Goal: Task Accomplishment & Management: Manage account settings

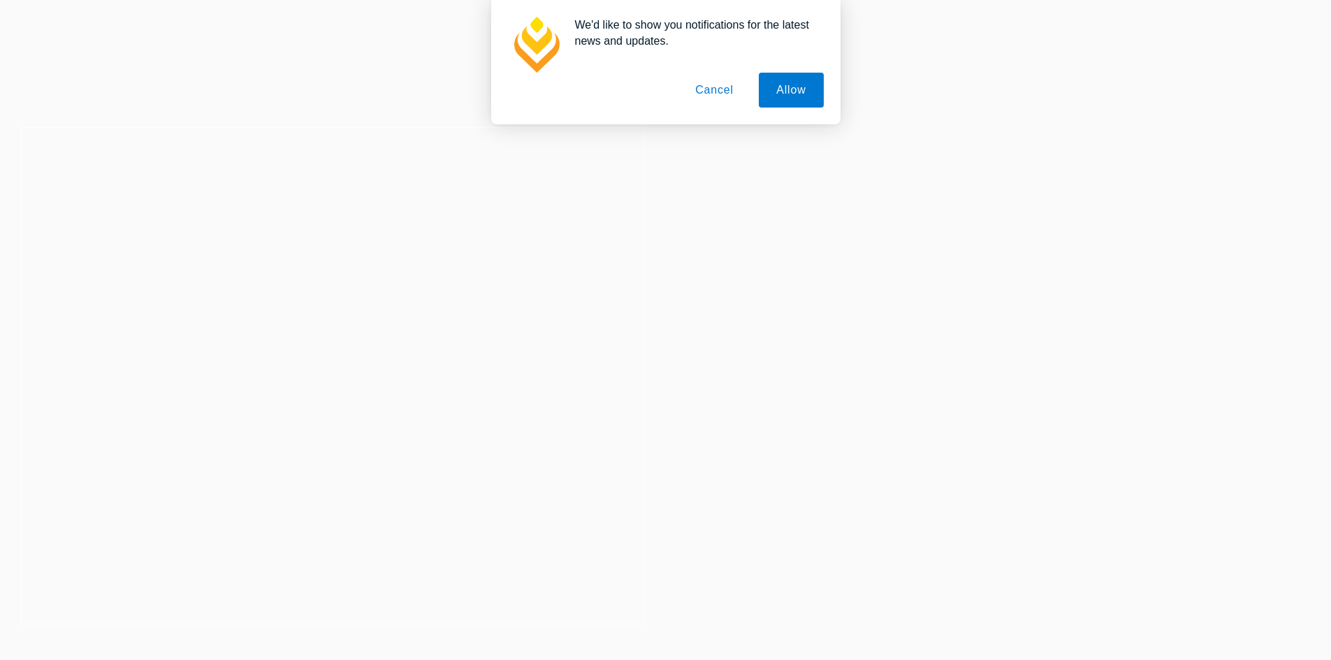
click at [713, 94] on button "Cancel" at bounding box center [714, 90] width 73 height 35
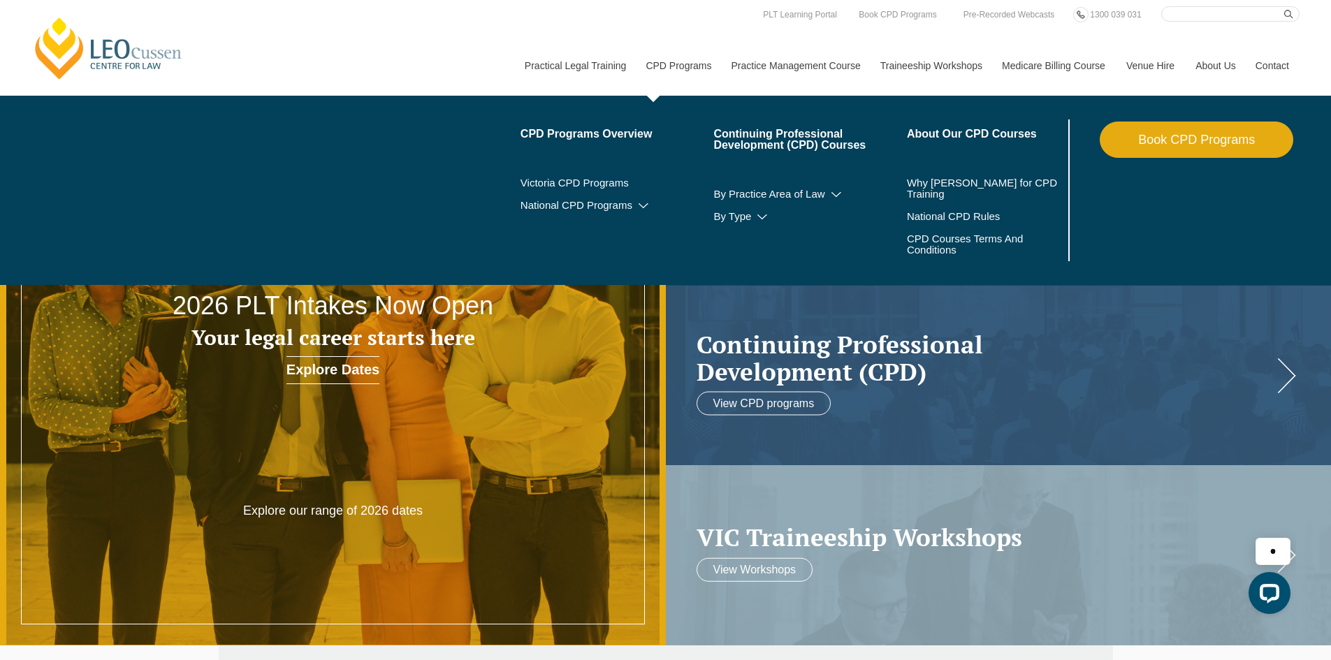
click at [1171, 139] on link "Book CPD Programs" at bounding box center [1197, 140] width 194 height 36
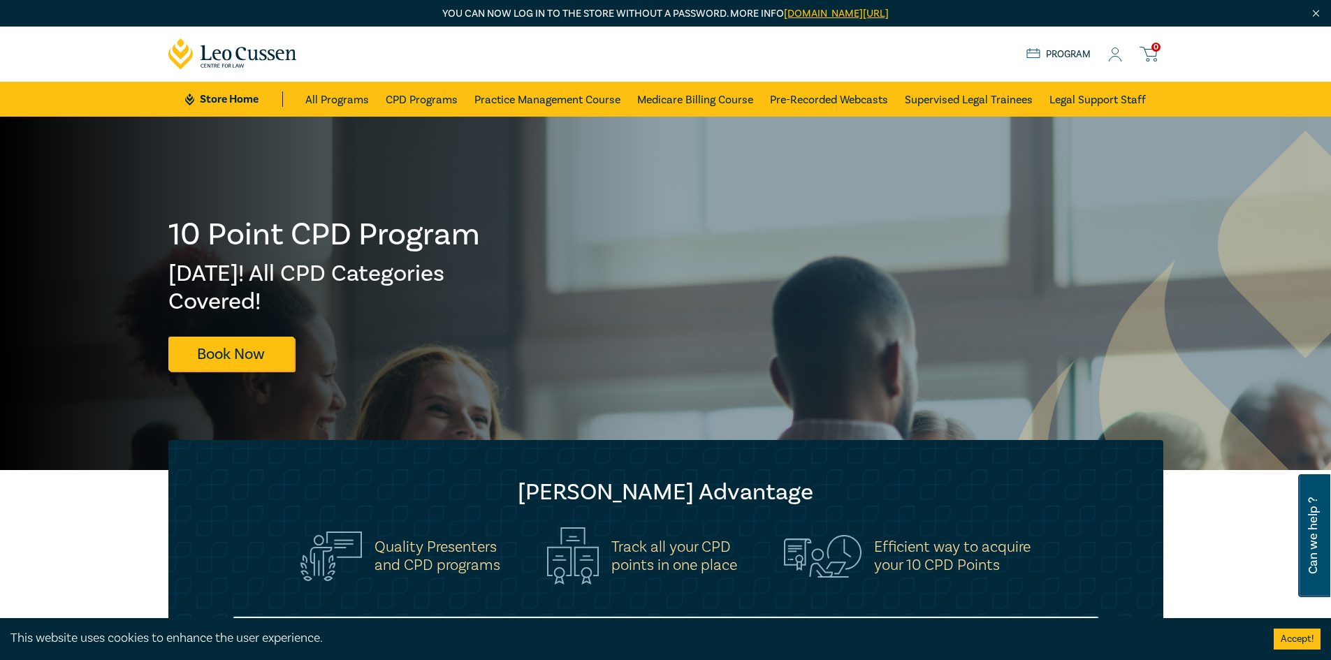
click at [1115, 51] on icon at bounding box center [1115, 55] width 14 height 15
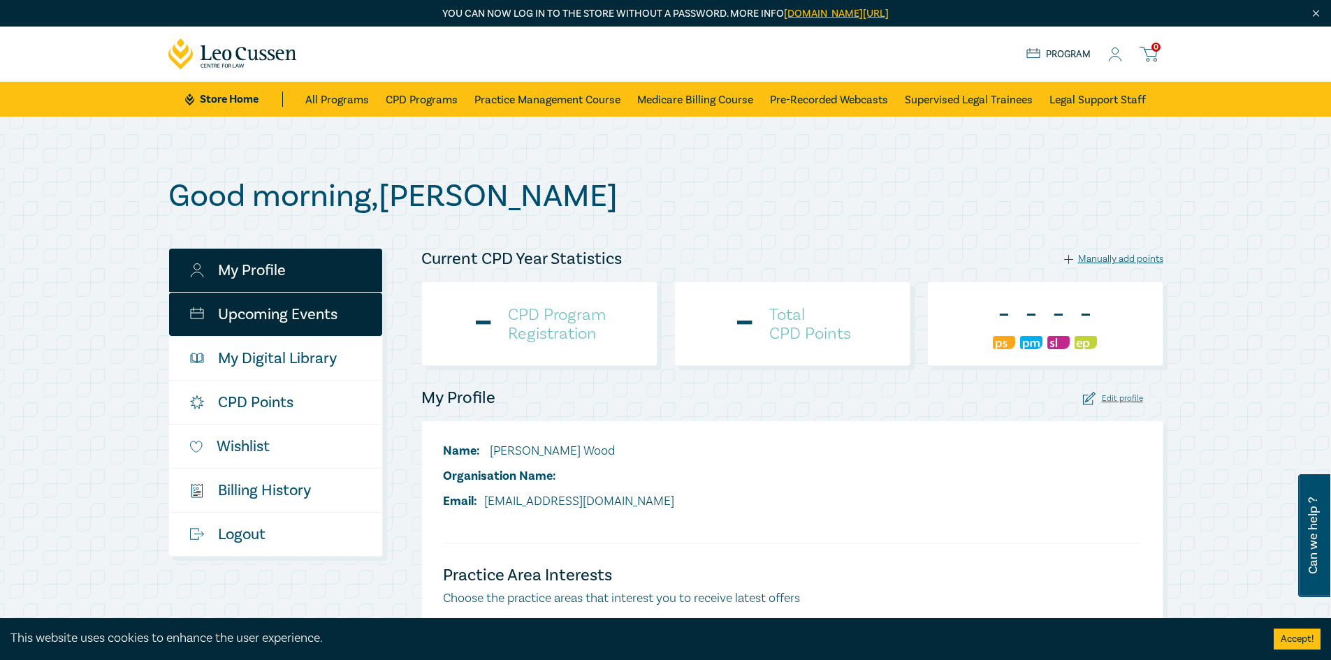
click at [291, 314] on link "Upcoming Events" at bounding box center [275, 314] width 213 height 43
